Goal: Transaction & Acquisition: Purchase product/service

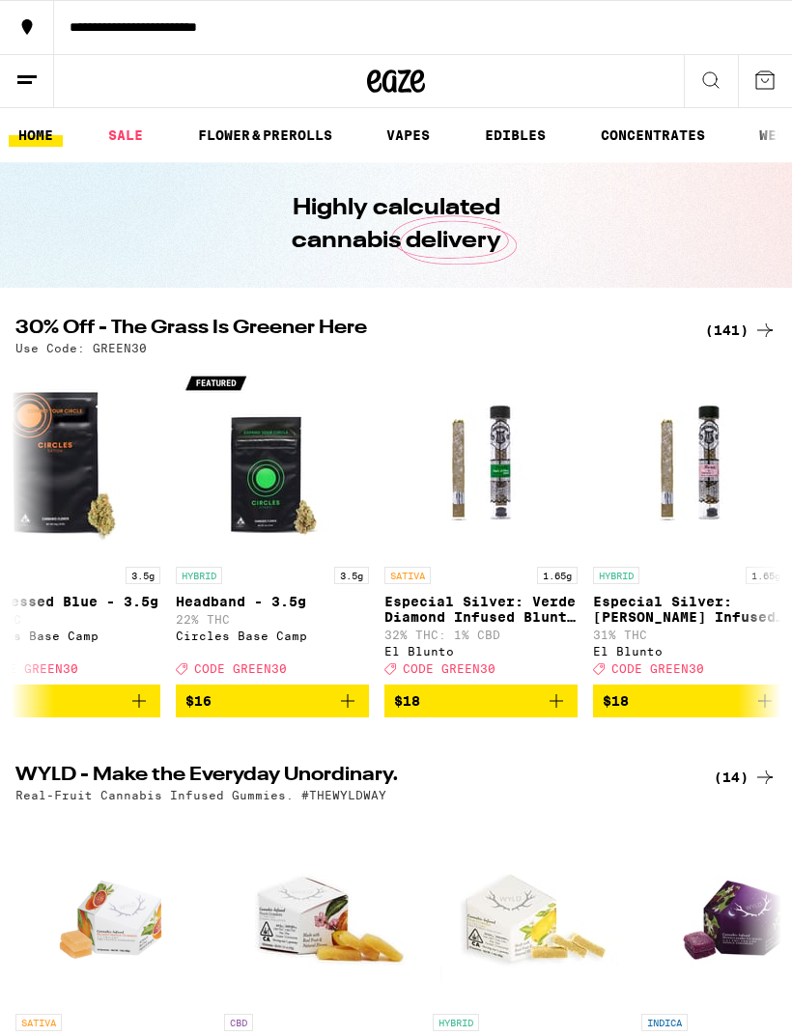
click at [730, 330] on div "(141)" at bounding box center [740, 330] width 71 height 23
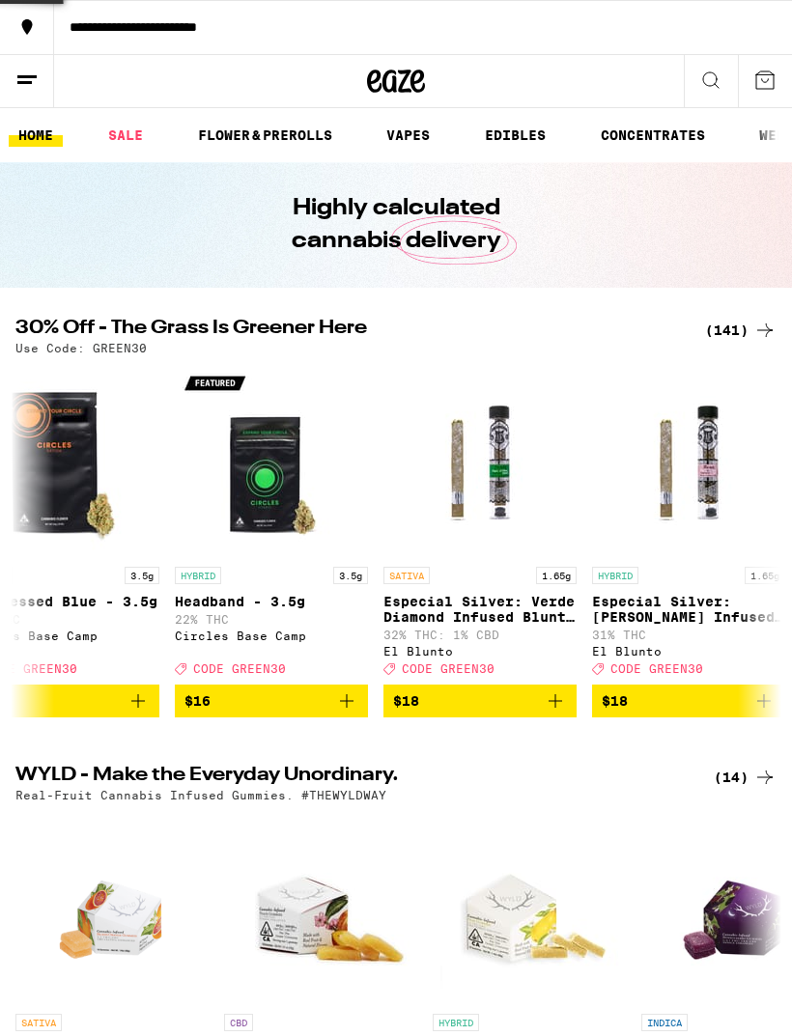
scroll to position [0, 4220]
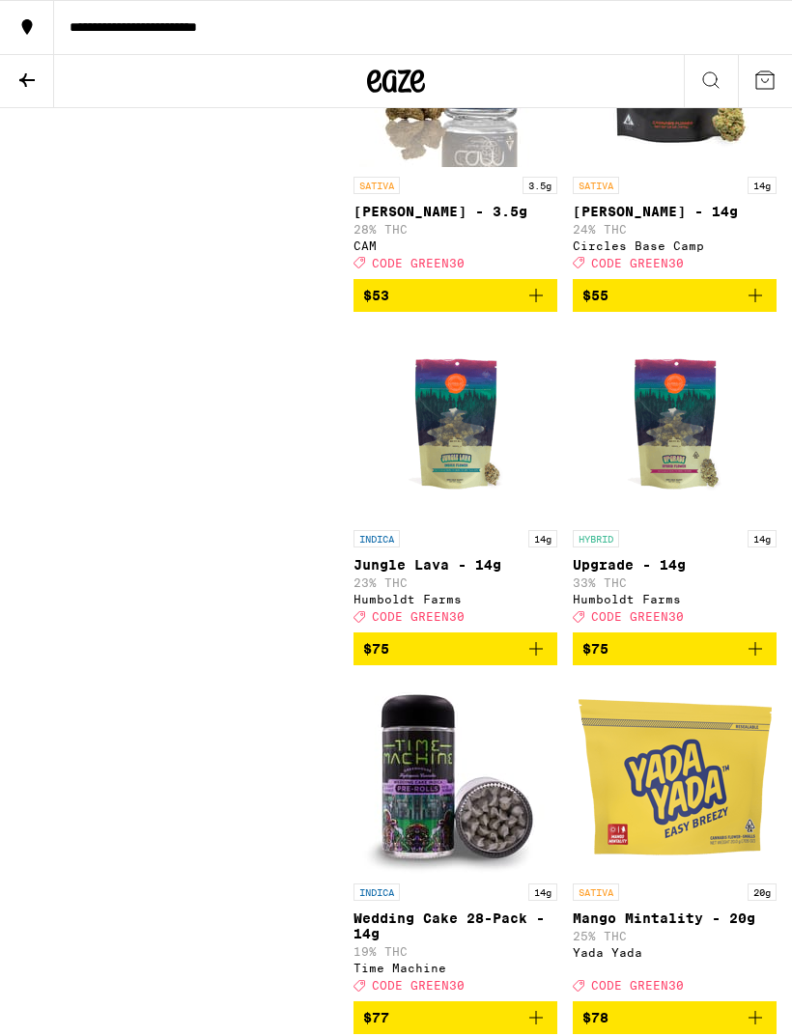
scroll to position [24462, 0]
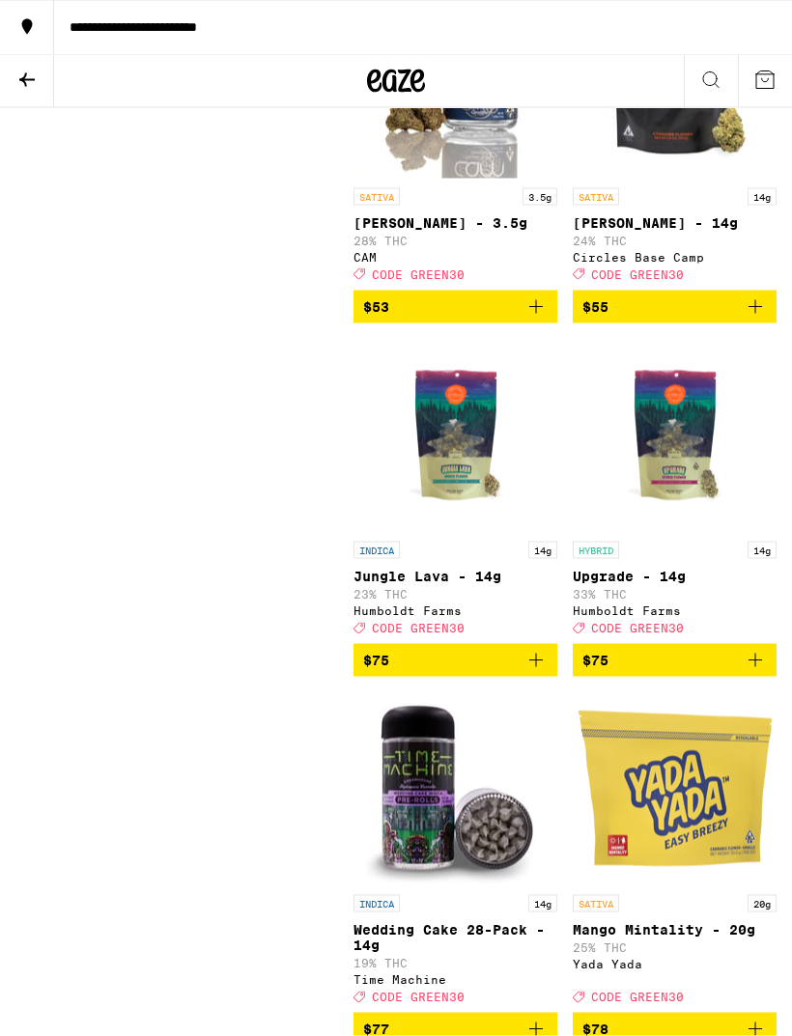
click at [21, 71] on icon at bounding box center [26, 80] width 23 height 23
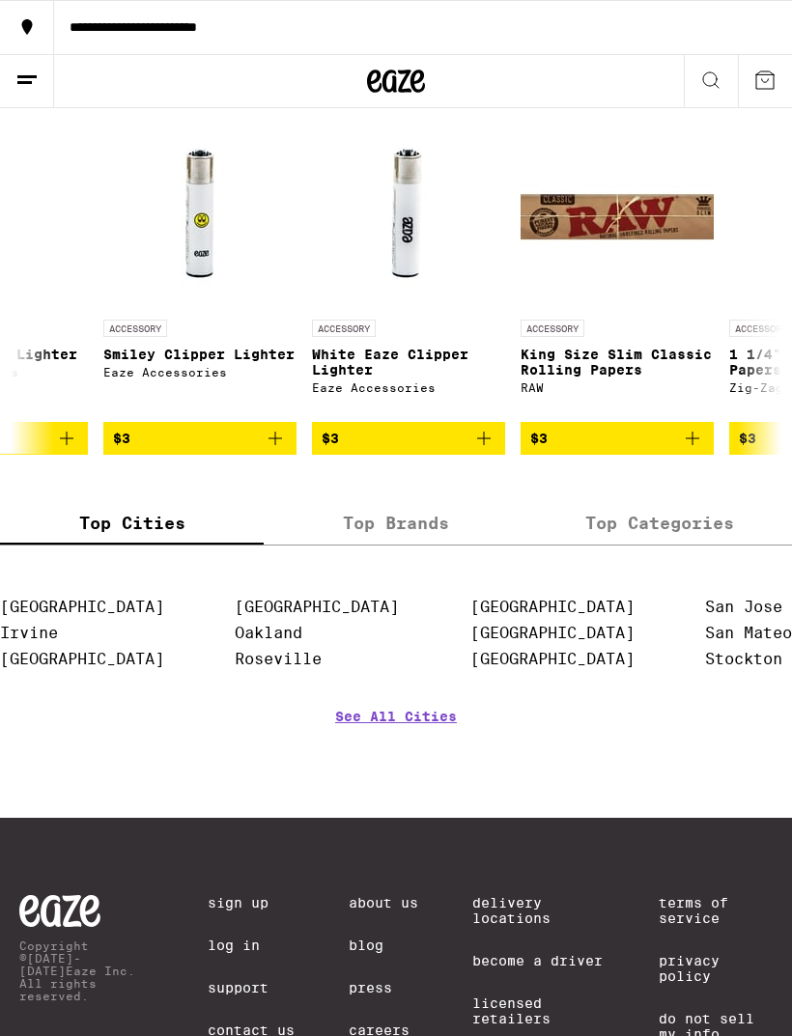
scroll to position [0, 954]
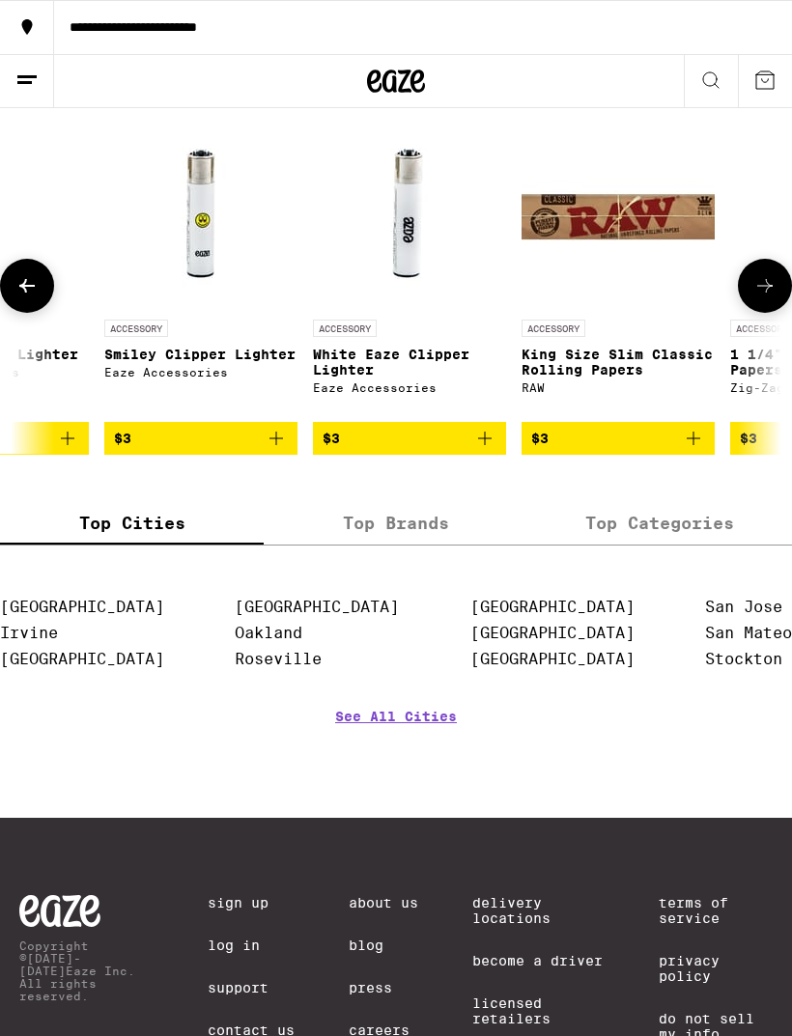
click at [390, 310] on img "Open page for White Eaze Clipper Lighter from Eaze Accessories" at bounding box center [409, 213] width 193 height 193
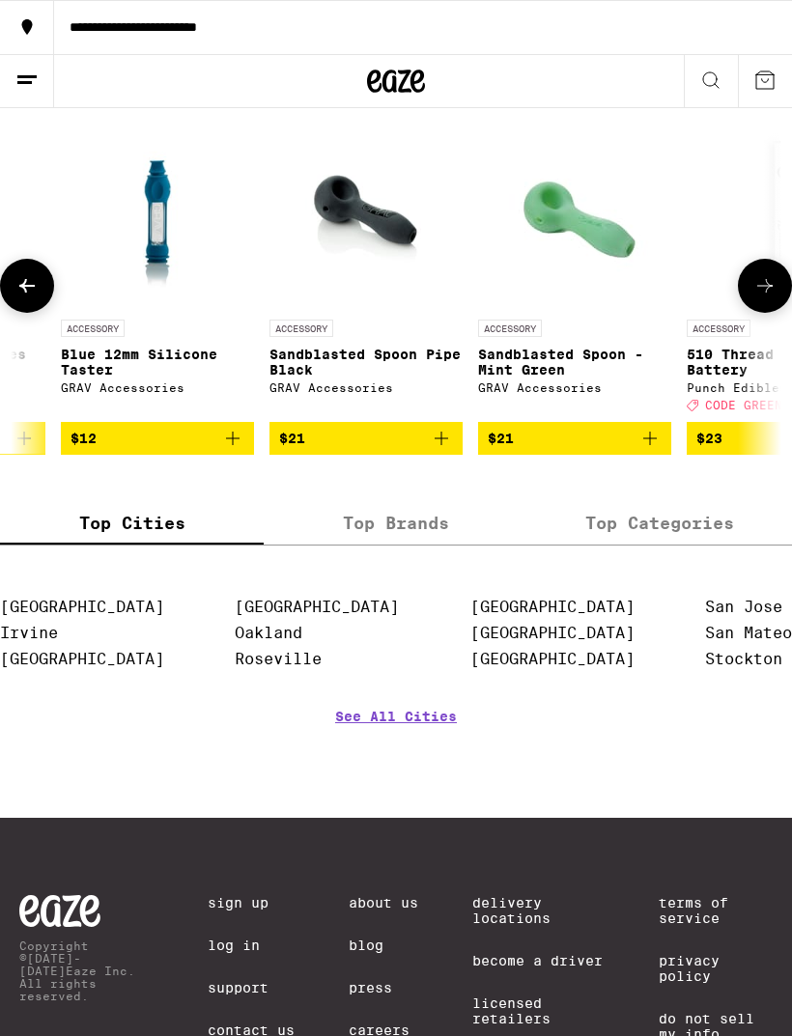
scroll to position [0, 2392]
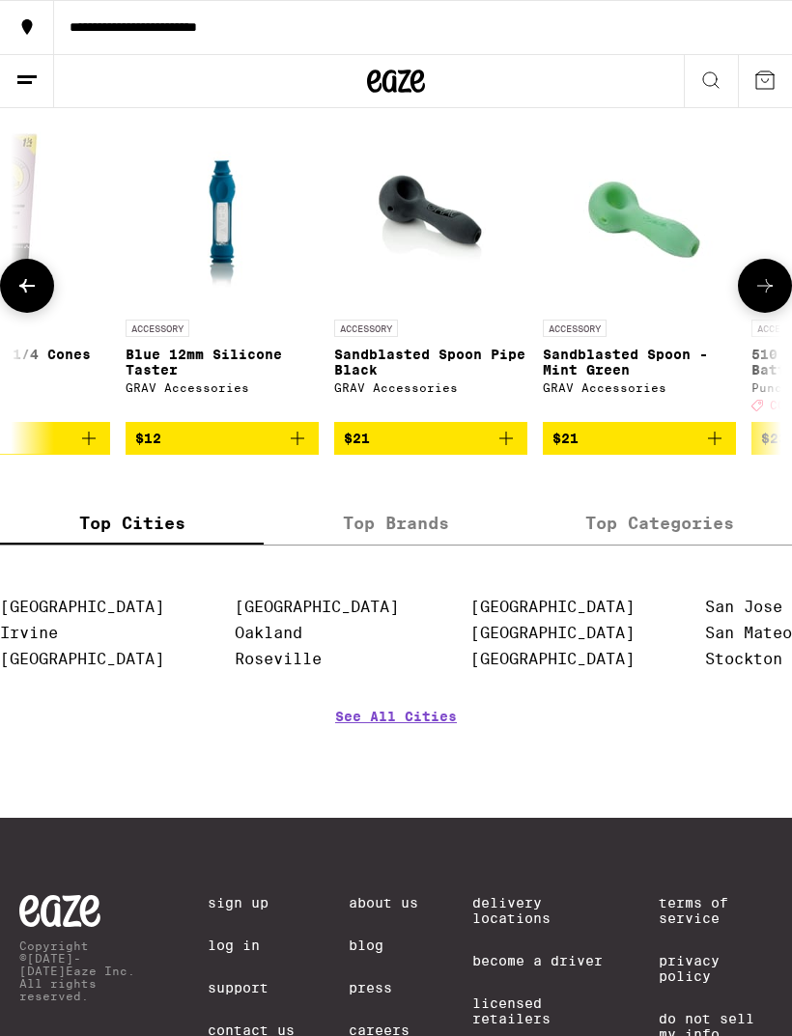
click at [217, 310] on img "Open page for Blue 12mm Silicone Taster from GRAV Accessories" at bounding box center [222, 213] width 145 height 193
click at [207, 394] on div "GRAV Accessories" at bounding box center [221, 387] width 193 height 13
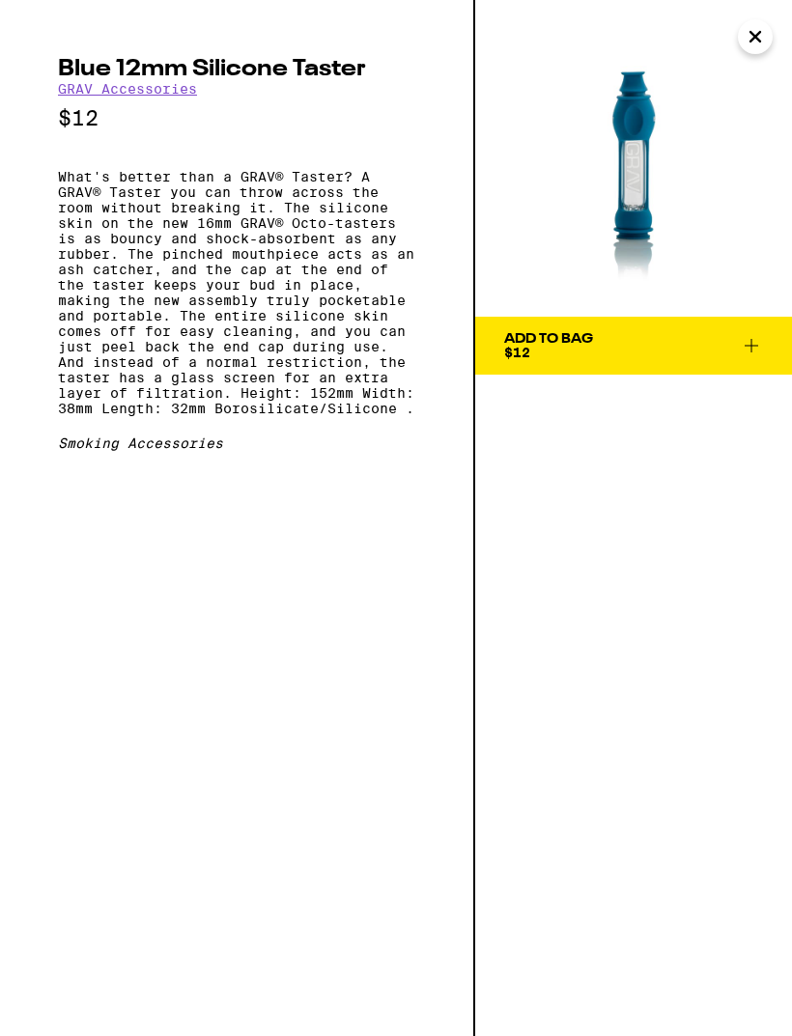
click at [751, 39] on icon "Close" at bounding box center [754, 36] width 23 height 29
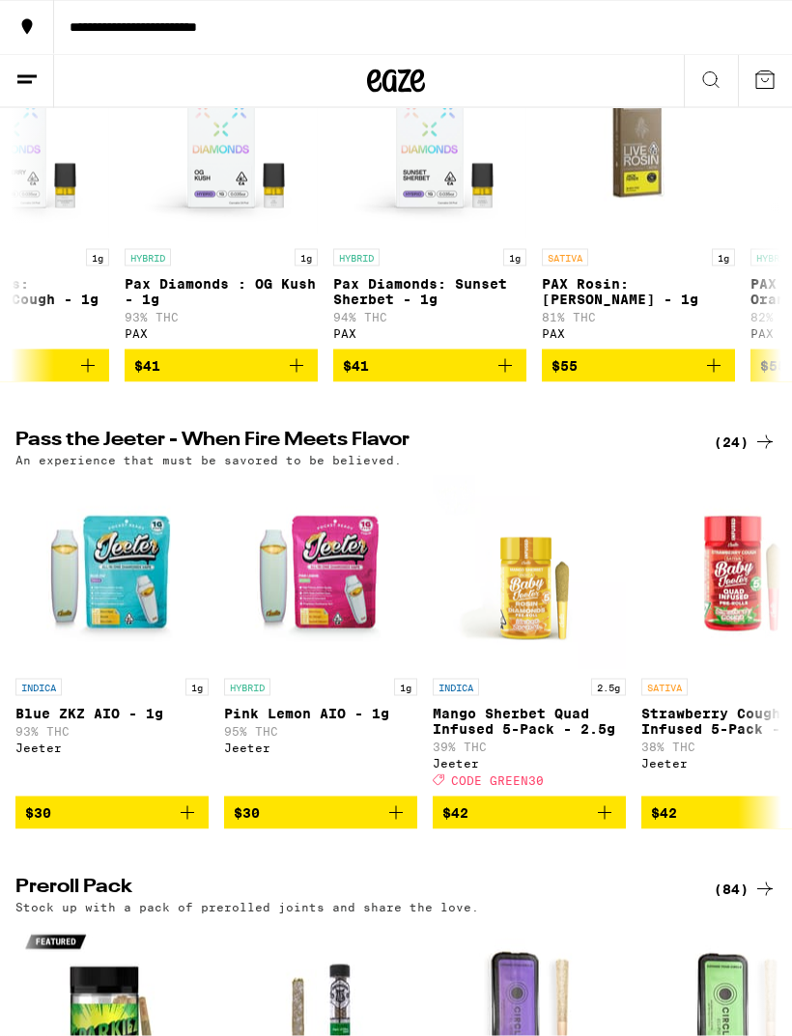
click at [31, 82] on line at bounding box center [24, 82] width 14 height 0
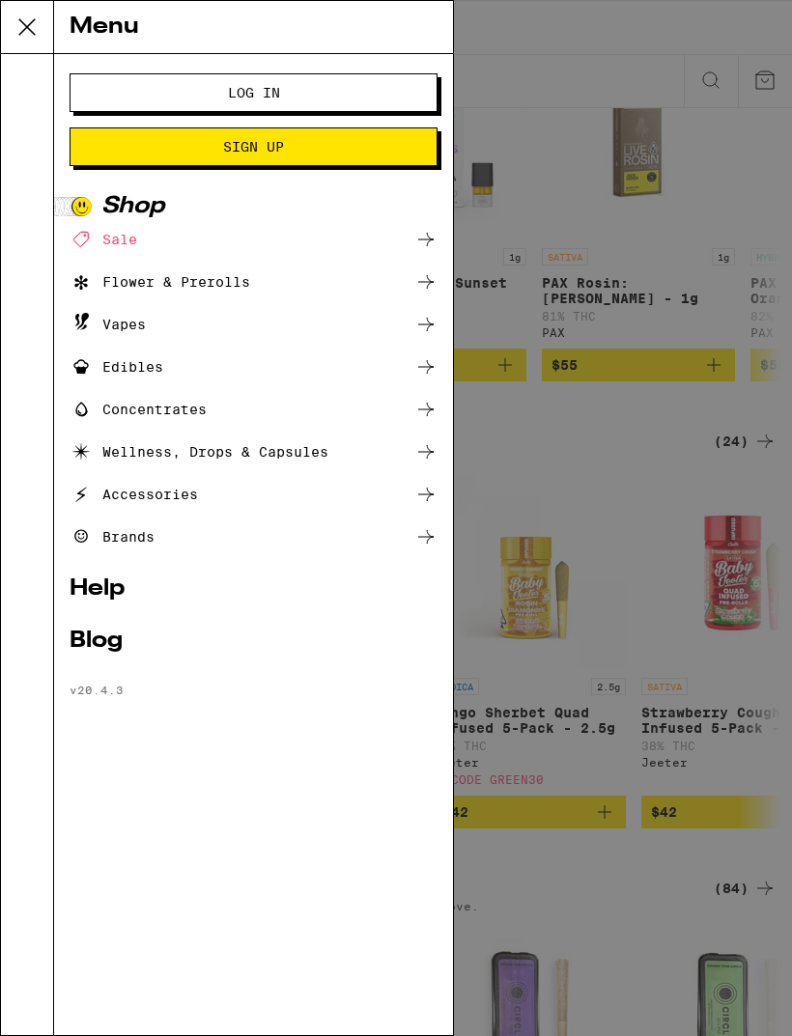
click at [127, 330] on div "Vapes" at bounding box center [108, 324] width 76 height 23
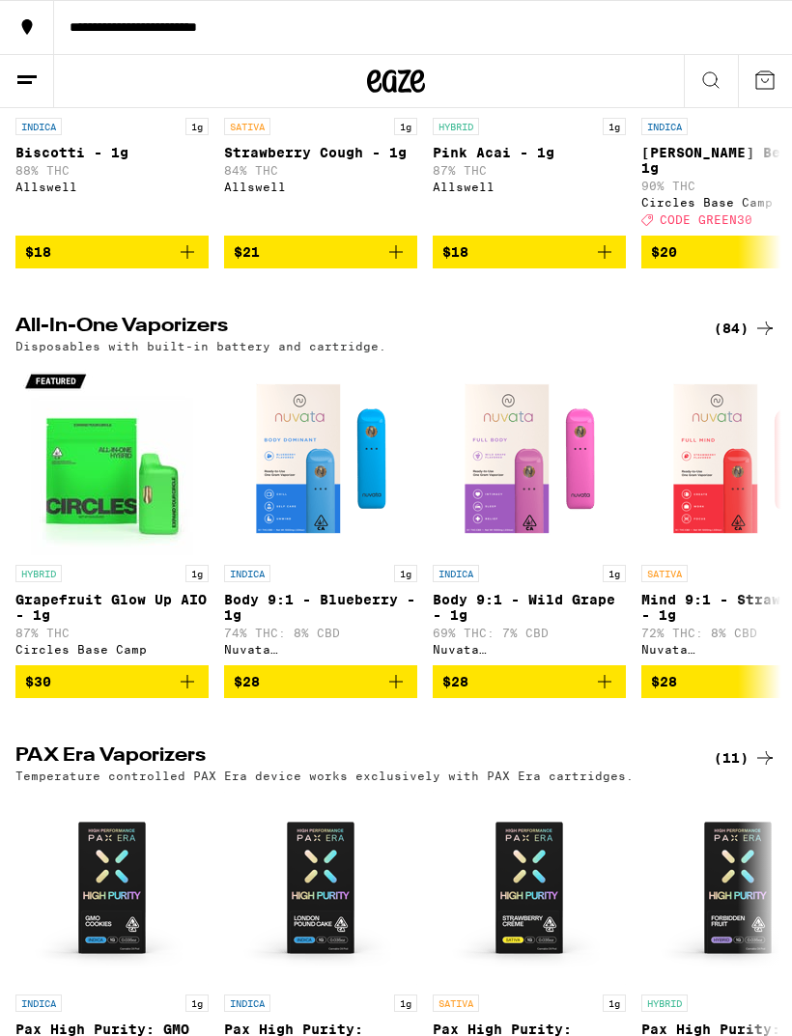
scroll to position [438, 0]
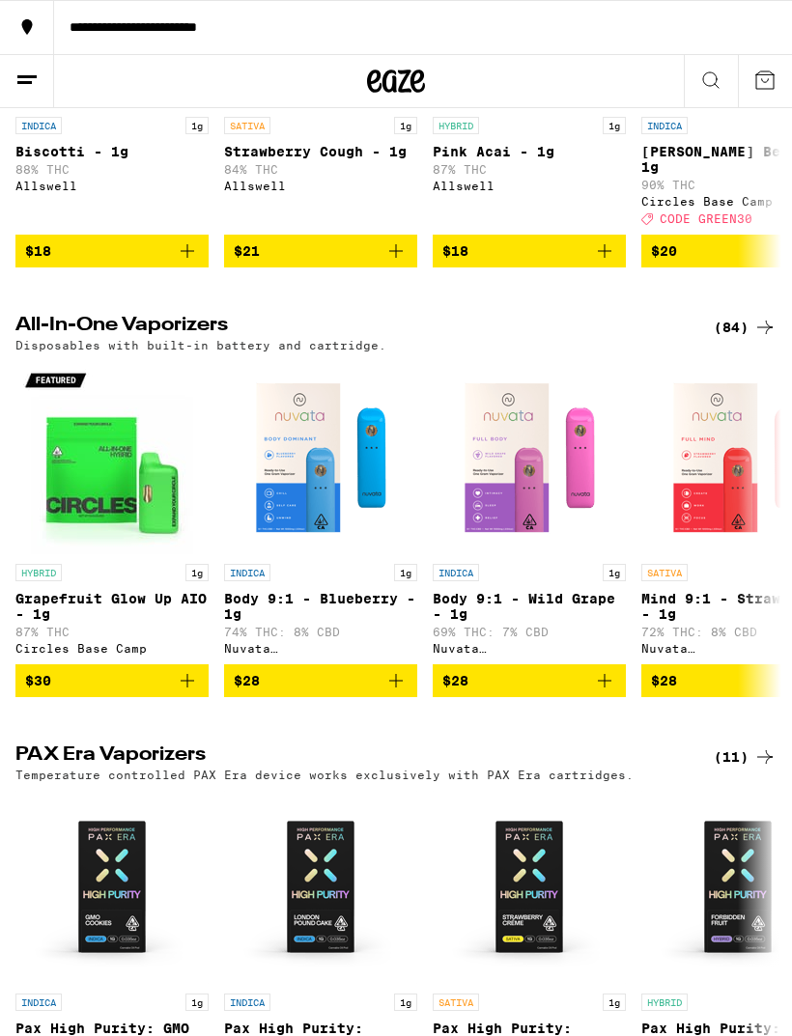
click at [726, 327] on div "(84)" at bounding box center [744, 327] width 63 height 23
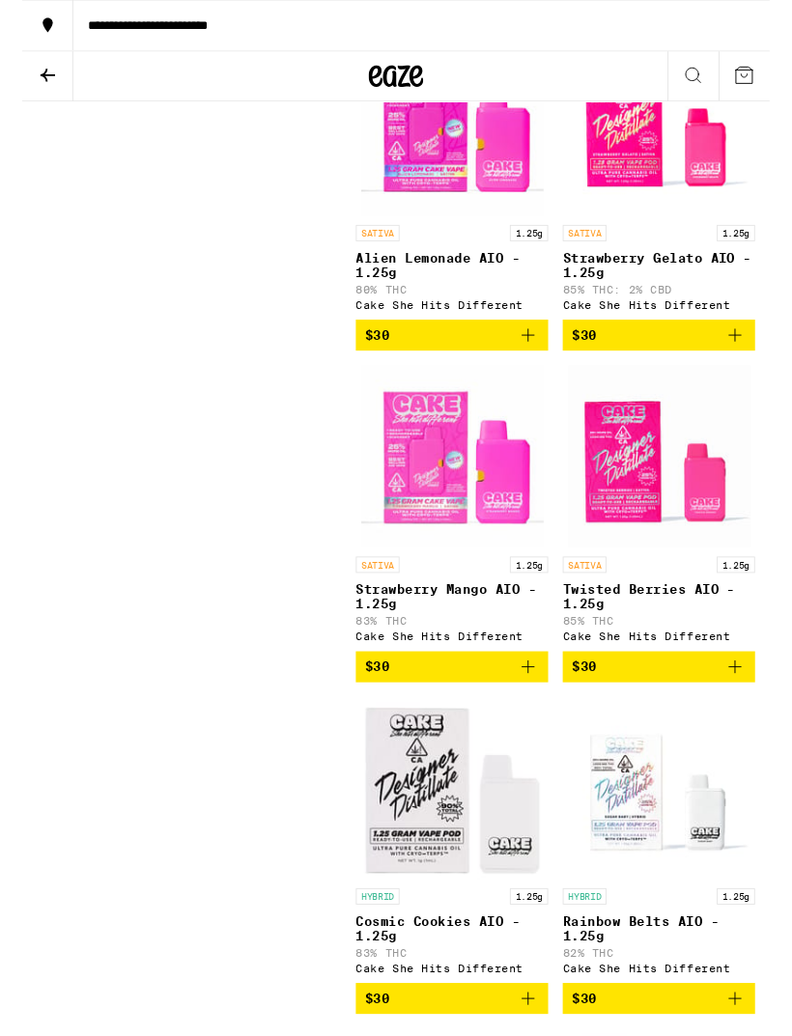
scroll to position [3486, 0]
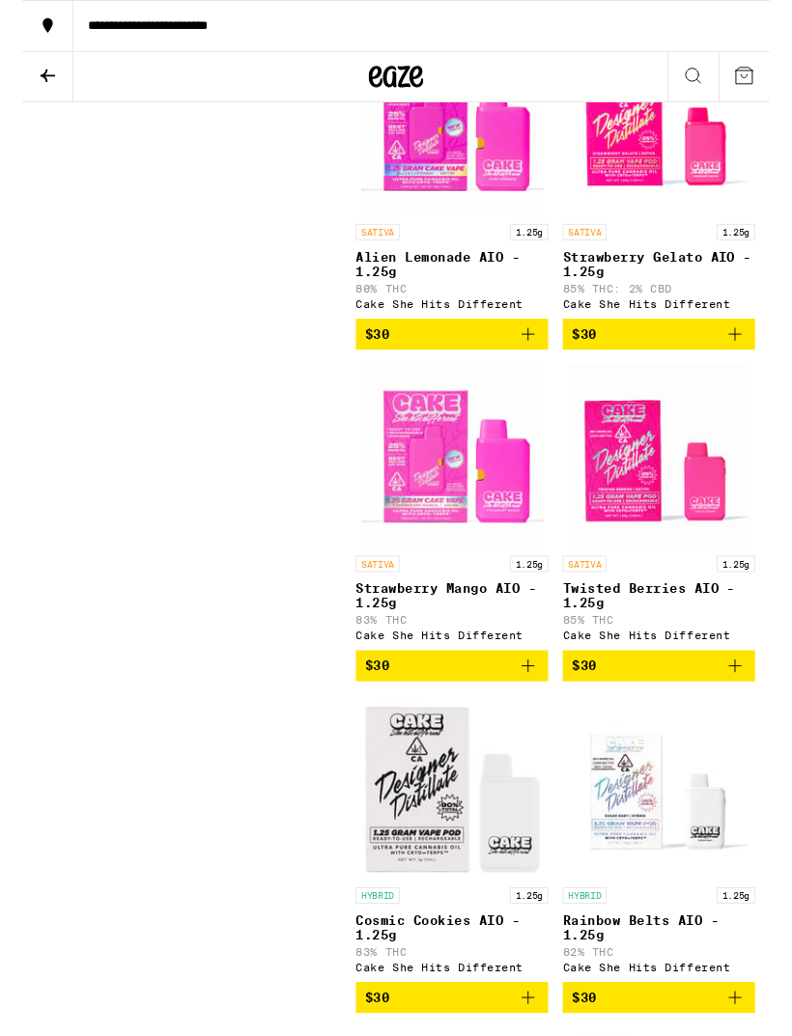
click at [423, 228] on img "Open page for Alien Lemonade AIO - 1.25g from Cake She Hits Different" at bounding box center [455, 131] width 193 height 193
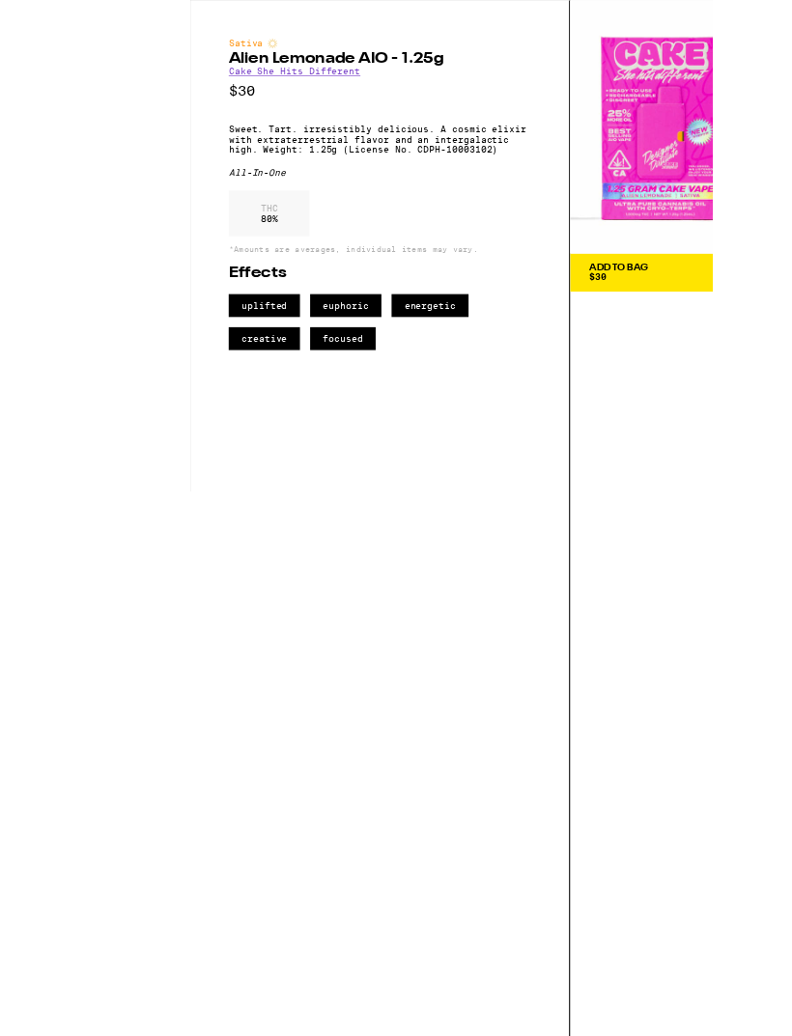
scroll to position [3311, 0]
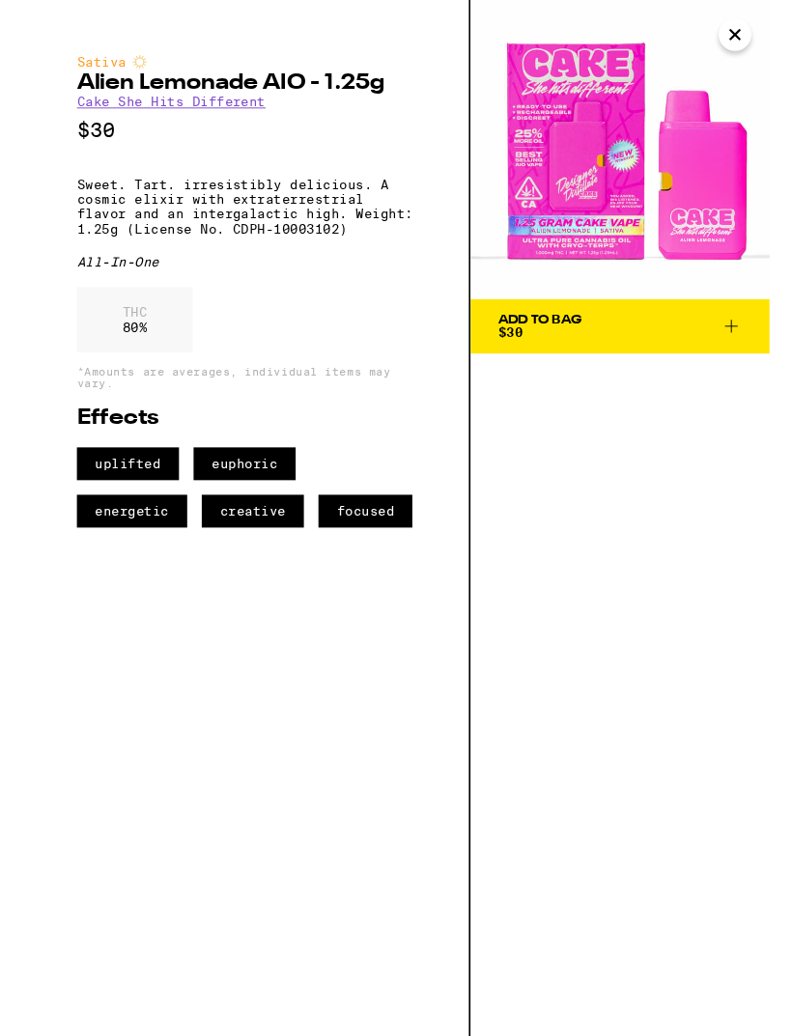
click at [741, 42] on button "Close" at bounding box center [754, 36] width 35 height 35
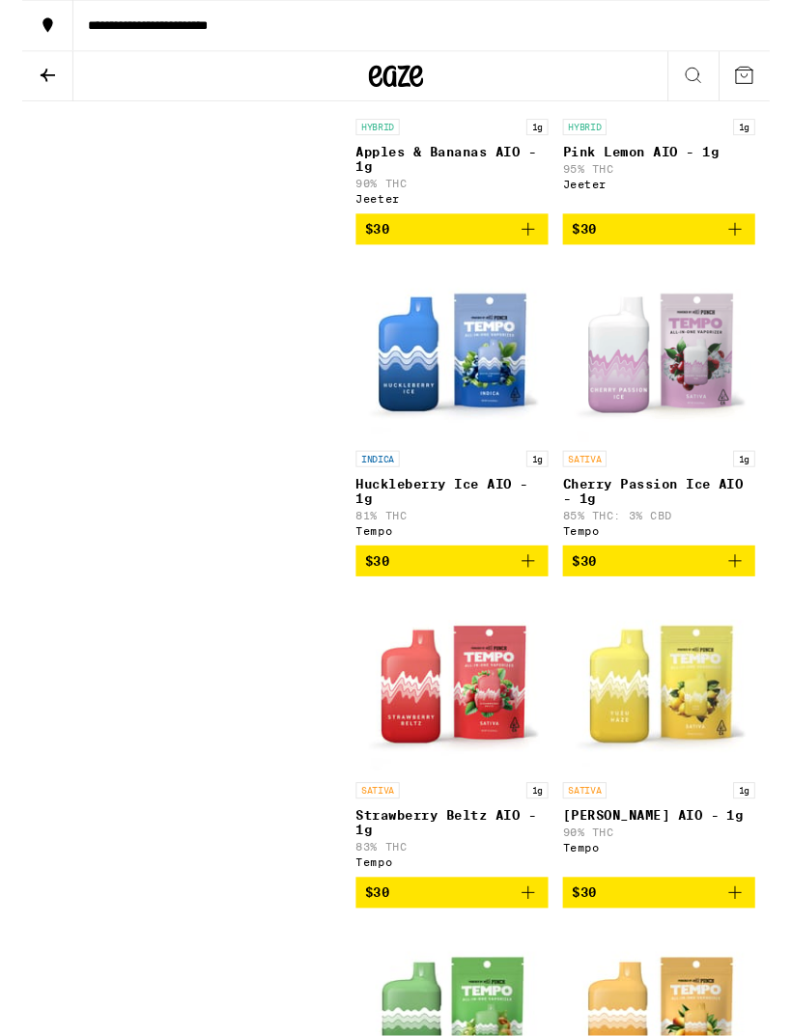
scroll to position [6412, 0]
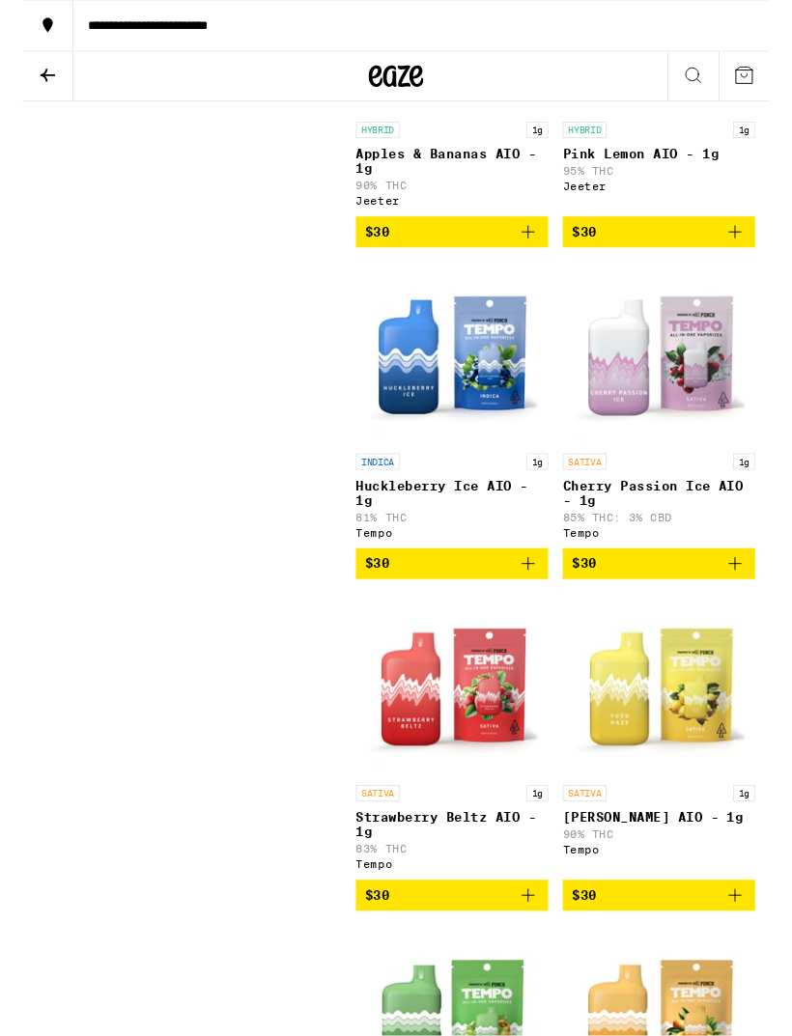
click at [698, 120] on img "Open page for Pink Lemon AIO - 1g from Jeeter" at bounding box center [674, 23] width 193 height 193
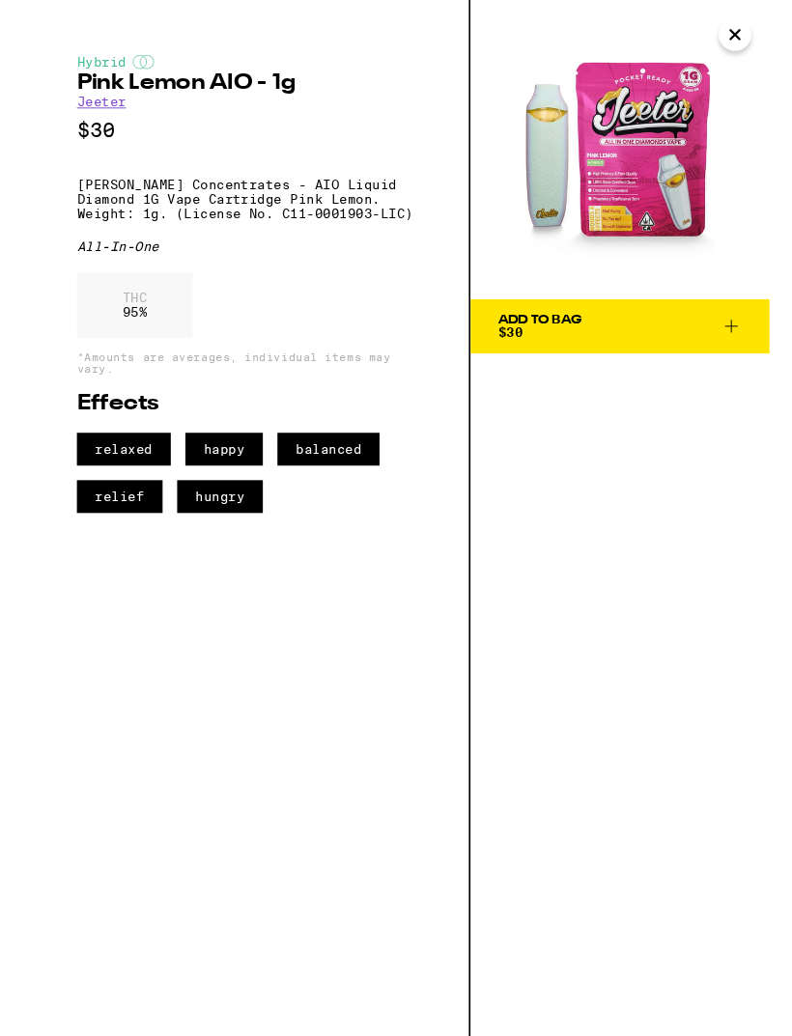
click at [750, 47] on icon "Close" at bounding box center [754, 36] width 23 height 29
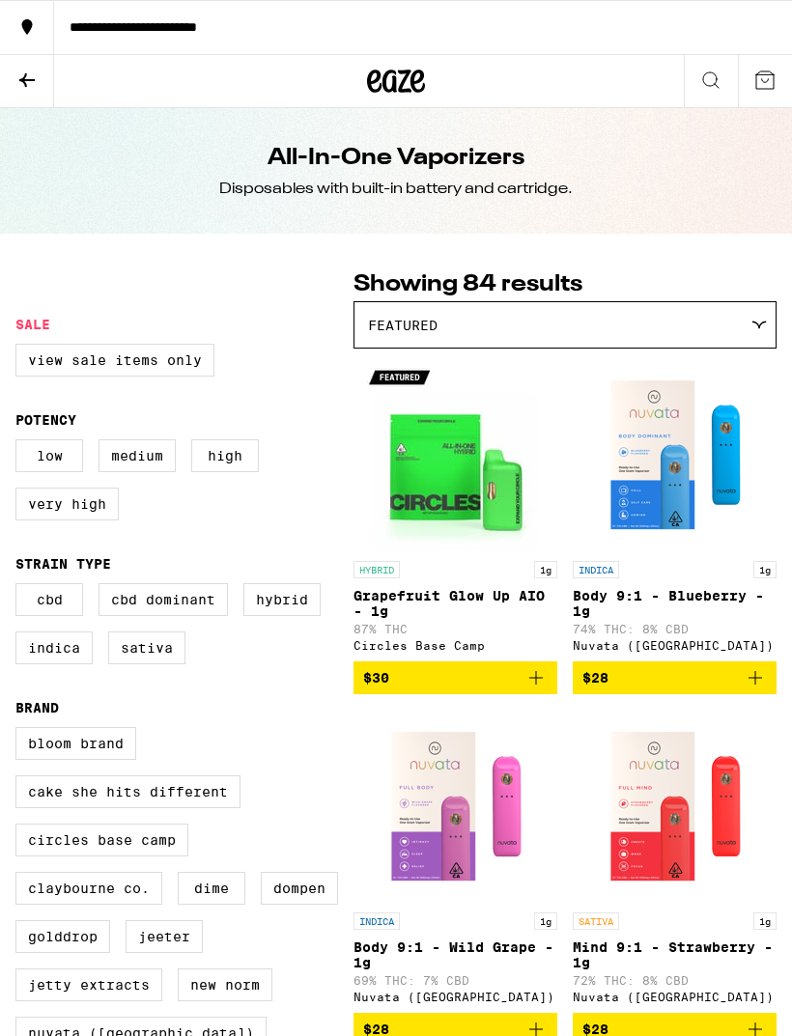
click at [46, 73] on button at bounding box center [27, 81] width 54 height 53
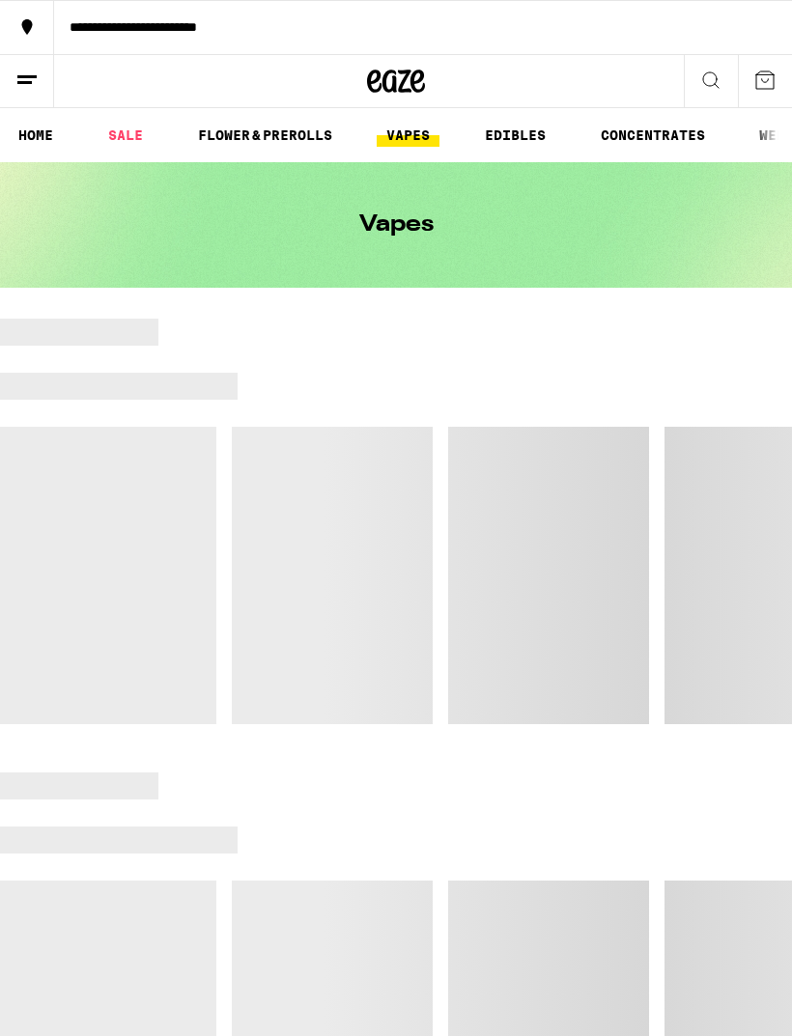
click at [133, 131] on link "SALE" at bounding box center [125, 135] width 54 height 23
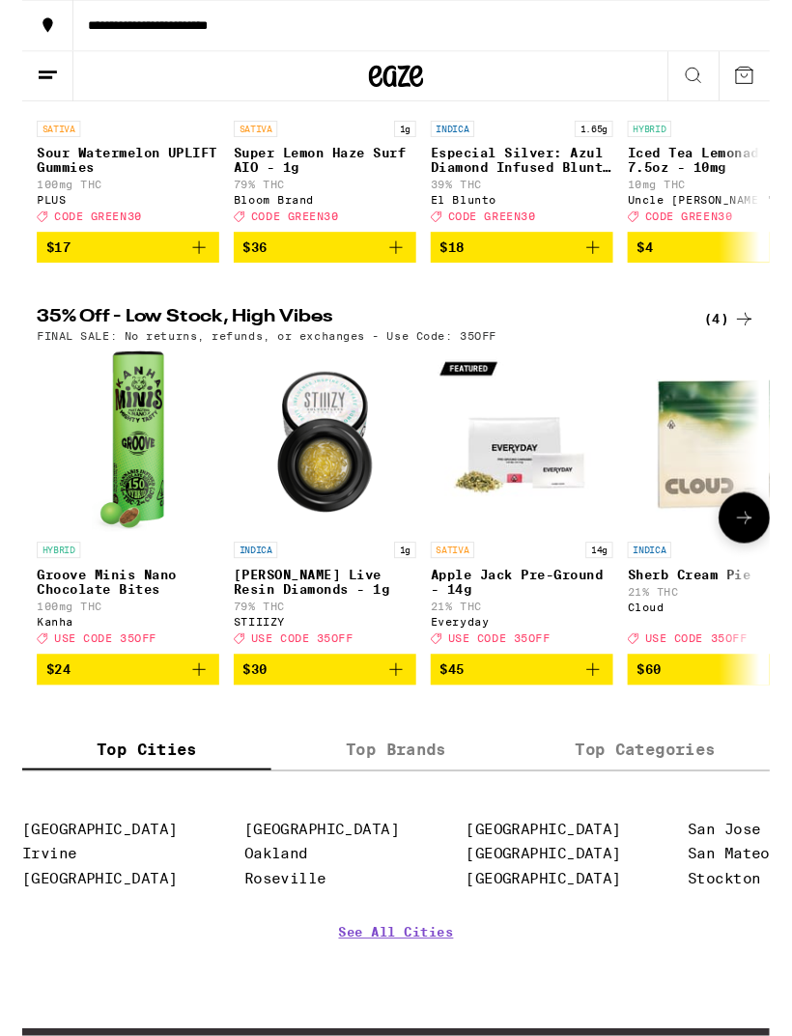
scroll to position [428, 0]
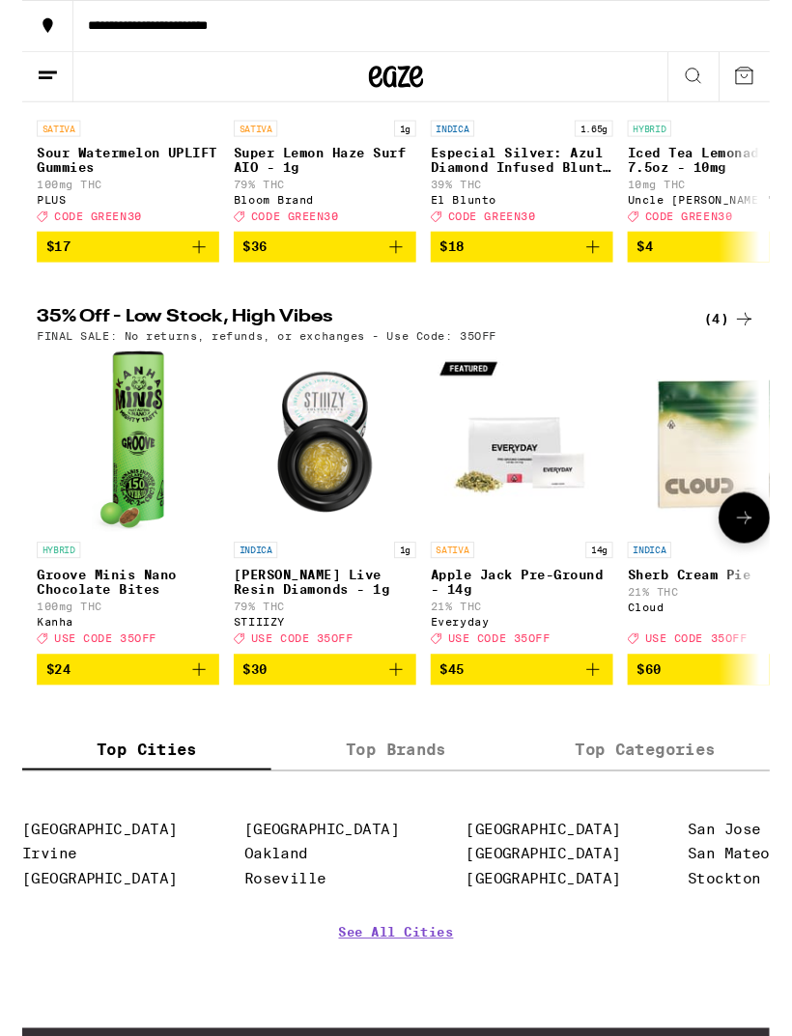
click at [113, 632] on p "Groove Minis Nano Chocolate Bites" at bounding box center [111, 616] width 193 height 31
